Goal: Obtain resource: Obtain resource

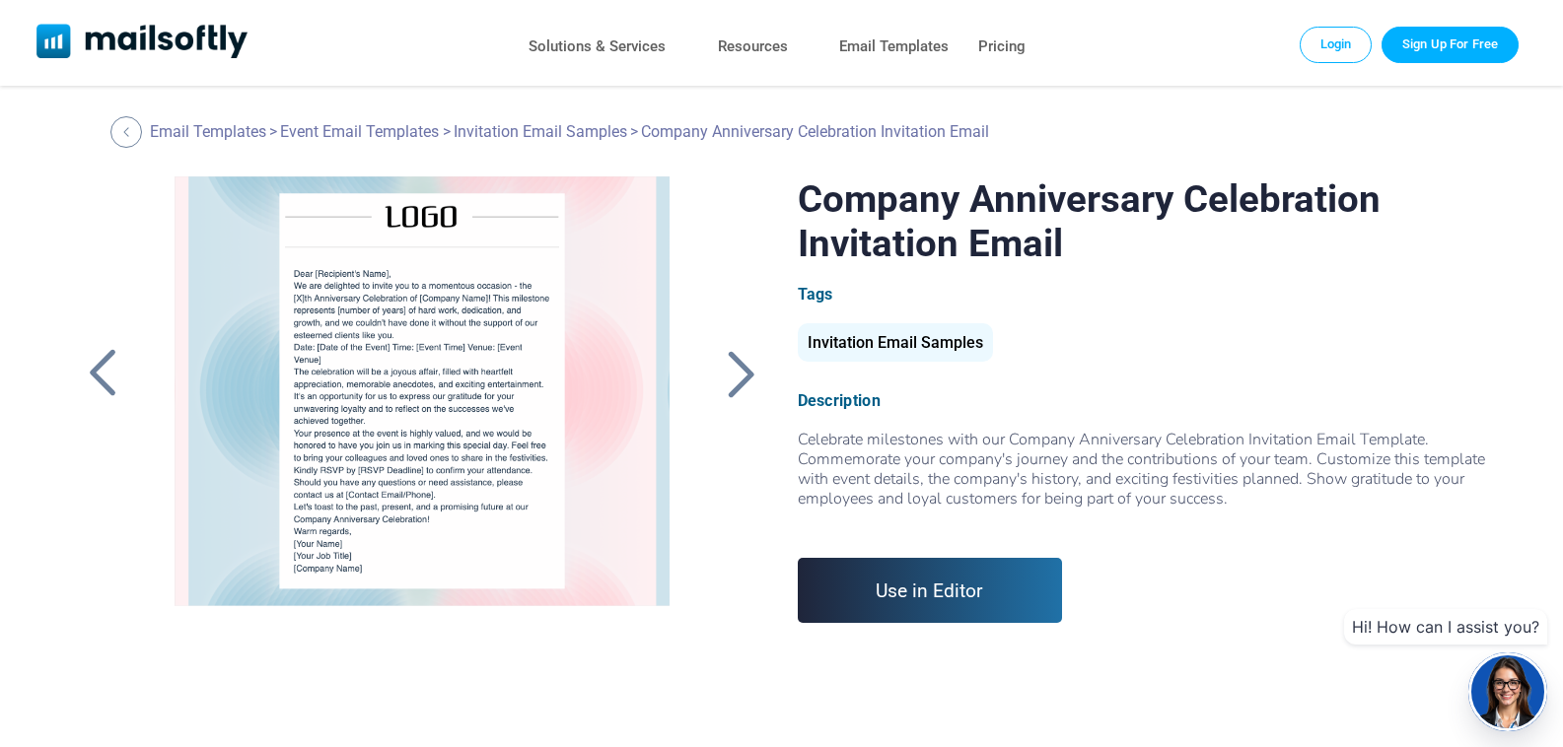
click at [477, 363] on div at bounding box center [422, 422] width 550 height 493
click at [482, 339] on div at bounding box center [422, 422] width 550 height 493
